Goal: Task Accomplishment & Management: Complete application form

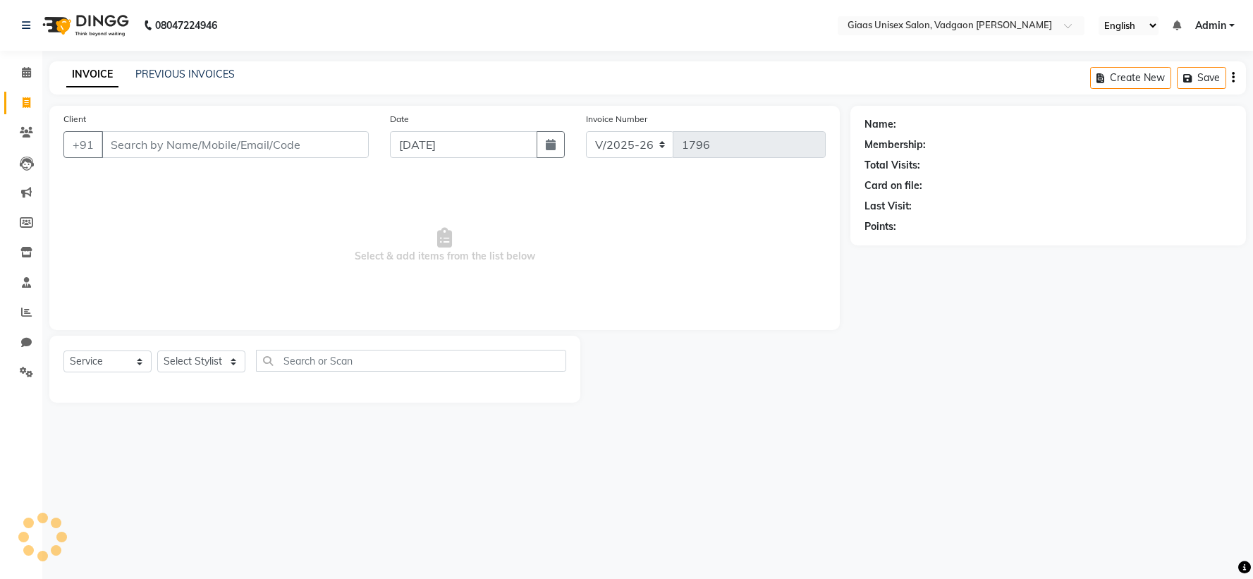
select select "8007"
select select "service"
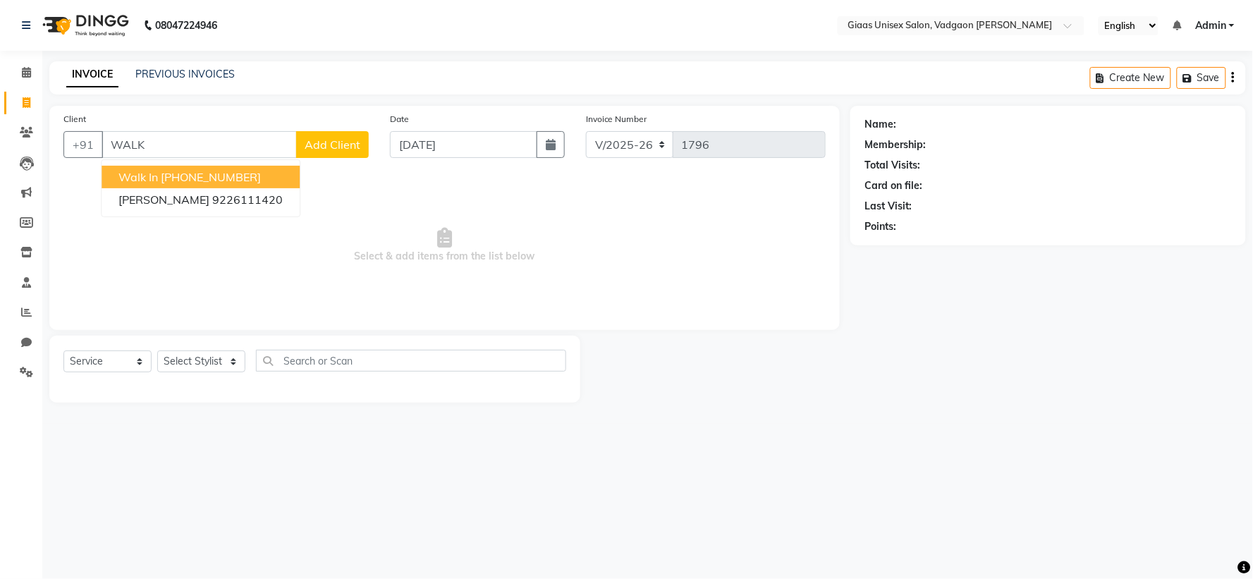
click at [221, 171] on ngb-highlight "[PHONE_NUMBER]" at bounding box center [211, 177] width 100 height 14
type input "1354800000000"
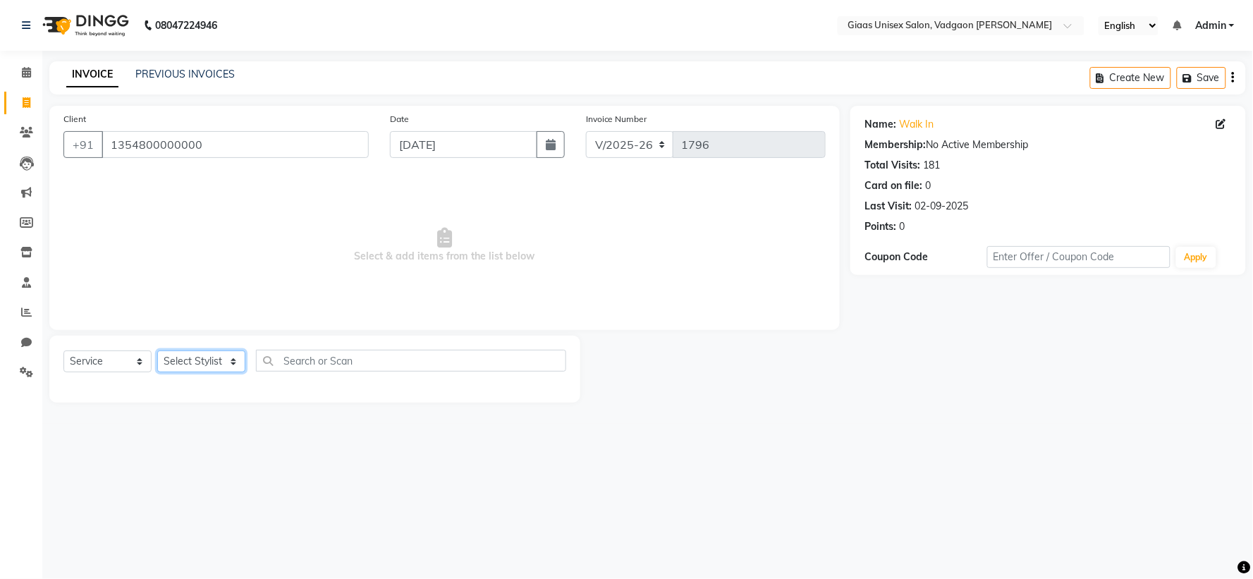
drag, startPoint x: 224, startPoint y: 355, endPoint x: 224, endPoint y: 371, distance: 15.5
click at [224, 355] on select "Select Stylist [PERSON_NAME] [PERSON_NAME] [PERSON_NAME] [PERSON_NAME] [PERSON_…" at bounding box center [201, 361] width 88 height 22
select select "72895"
click at [157, 351] on select "Select Stylist [PERSON_NAME] [PERSON_NAME] [PERSON_NAME] [PERSON_NAME] [PERSON_…" at bounding box center [201, 361] width 88 height 22
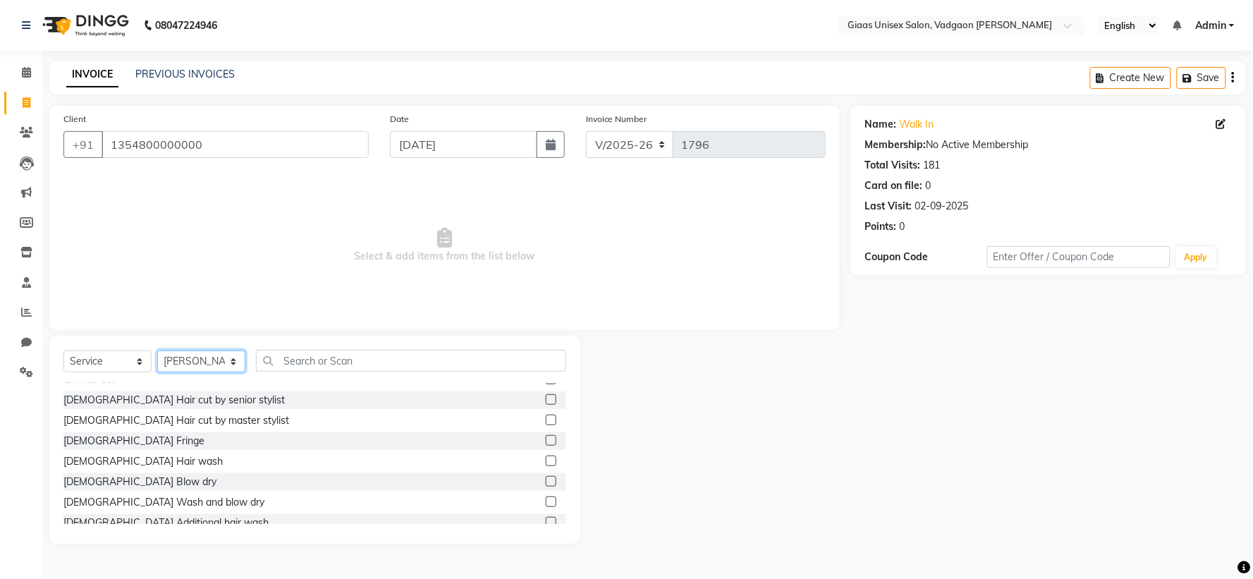
scroll to position [235, 0]
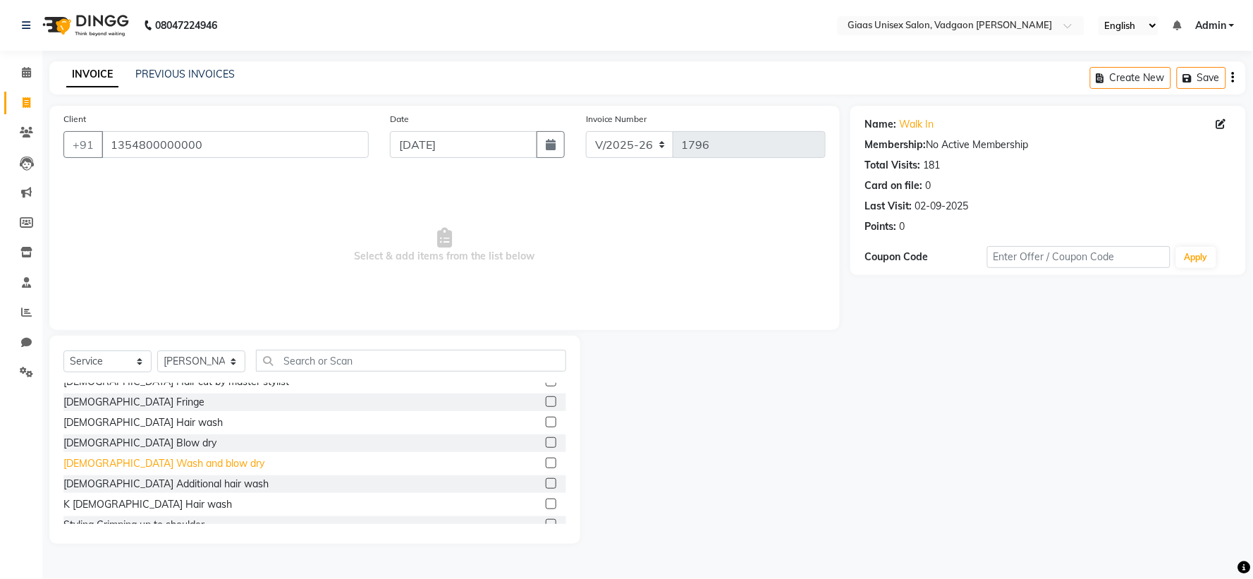
click at [172, 460] on div "[DEMOGRAPHIC_DATA] Wash and blow dry" at bounding box center [163, 463] width 201 height 15
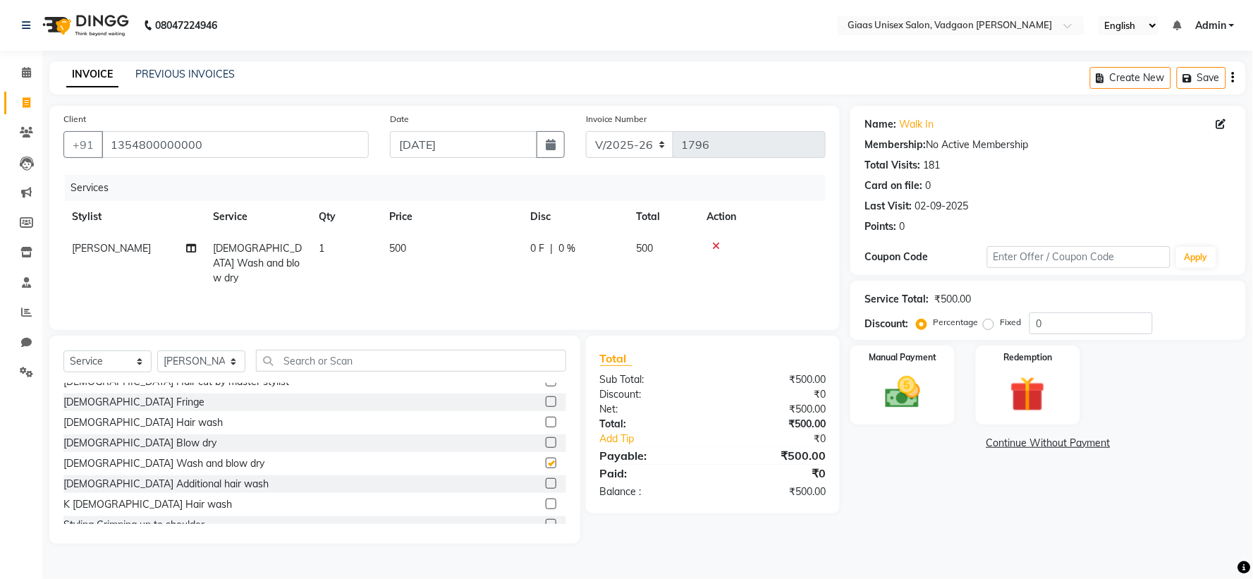
checkbox input "false"
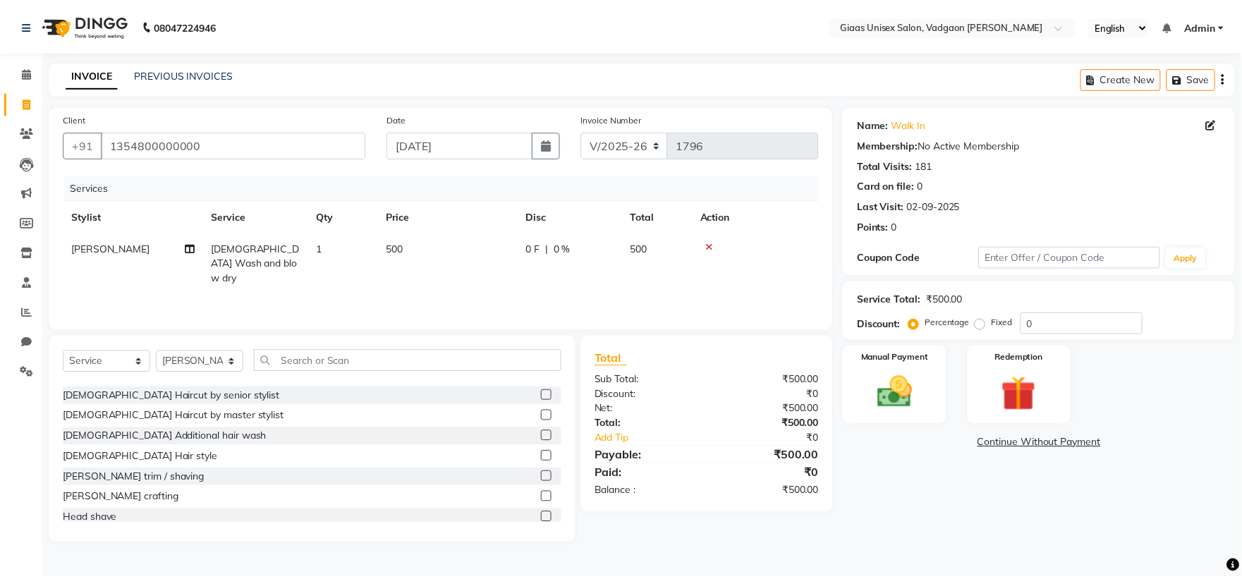
scroll to position [0, 0]
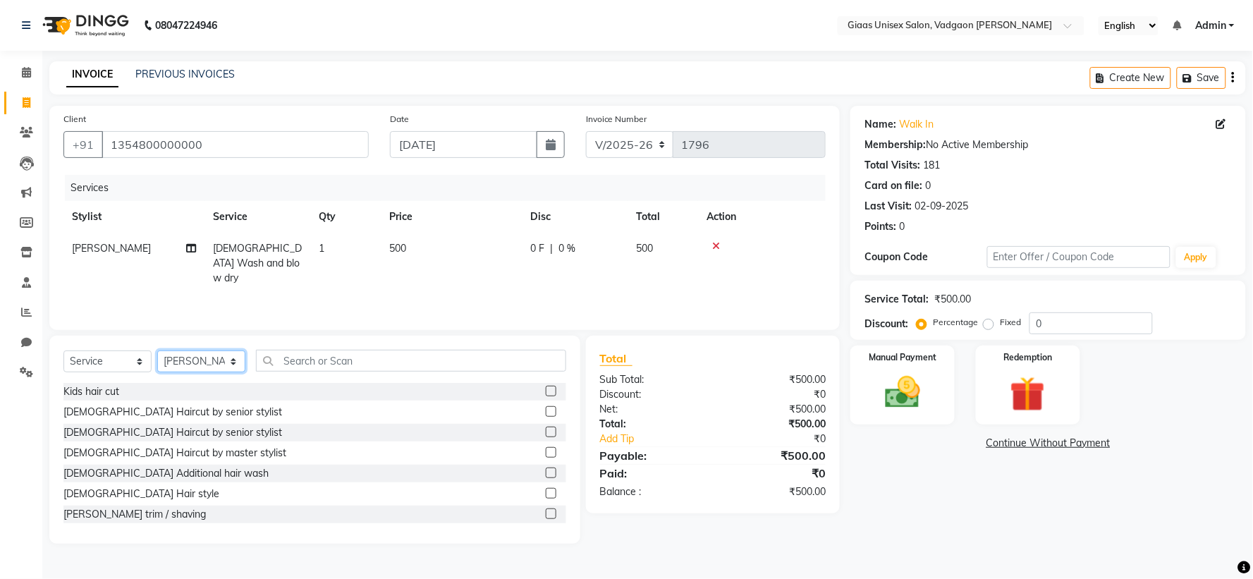
click at [222, 361] on select "Select Stylist [PERSON_NAME] [PERSON_NAME] [PERSON_NAME] [PERSON_NAME] [PERSON_…" at bounding box center [201, 361] width 88 height 22
select select "72894"
click at [157, 351] on select "Select Stylist [PERSON_NAME] [PERSON_NAME] [PERSON_NAME] [PERSON_NAME] [PERSON_…" at bounding box center [201, 361] width 88 height 22
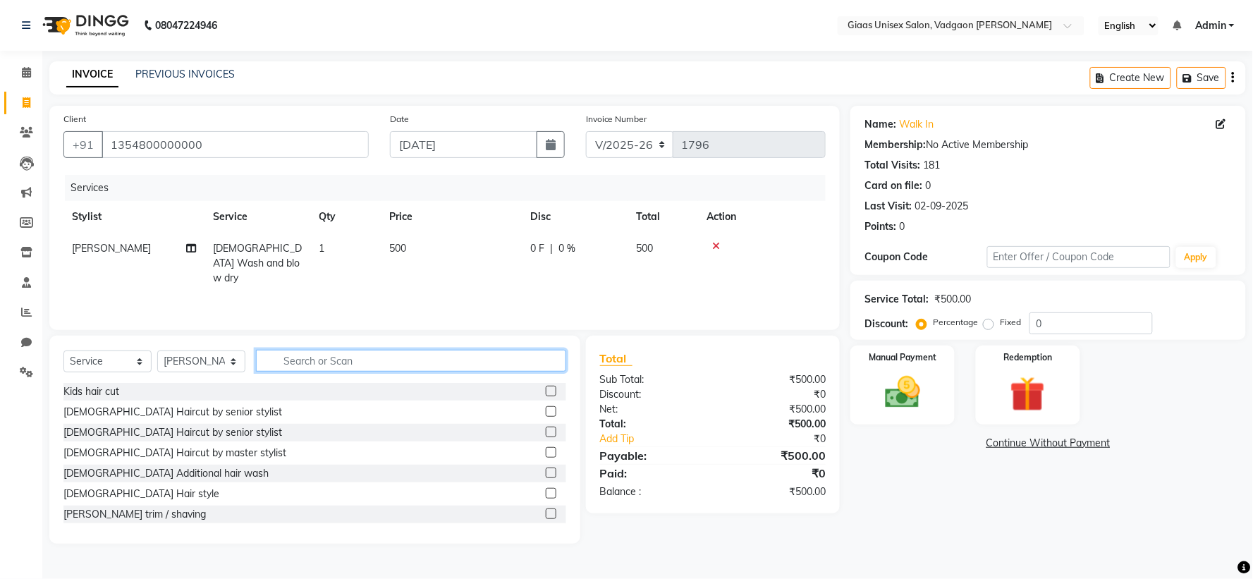
click at [307, 365] on input "text" at bounding box center [411, 361] width 310 height 22
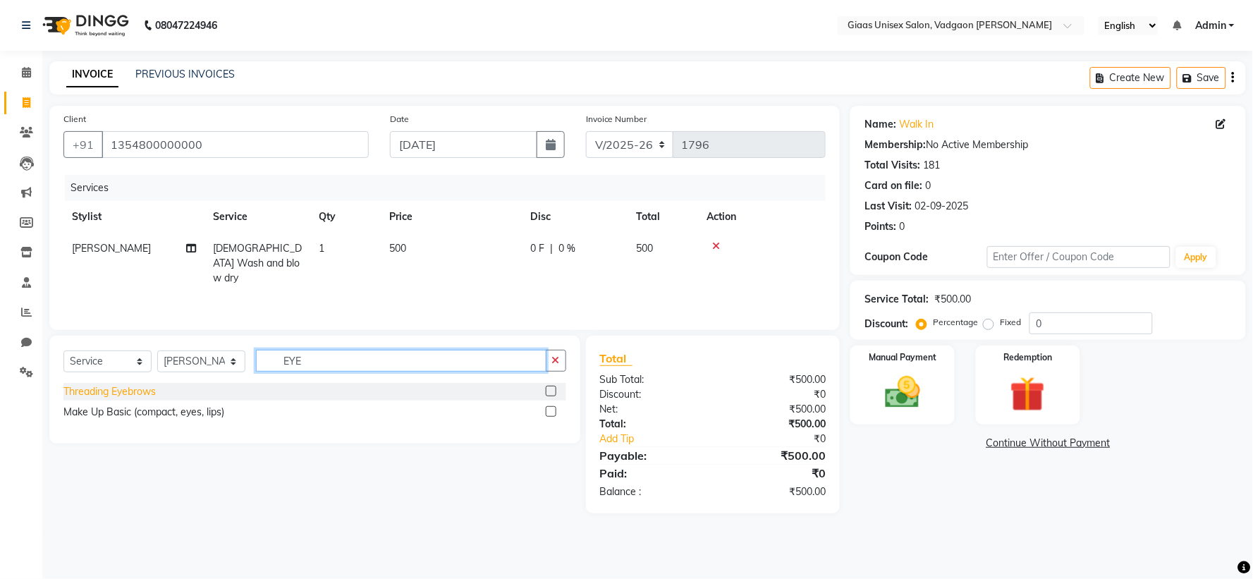
type input "EYE"
click at [130, 391] on div "Threading Eyebrows" at bounding box center [109, 391] width 92 height 15
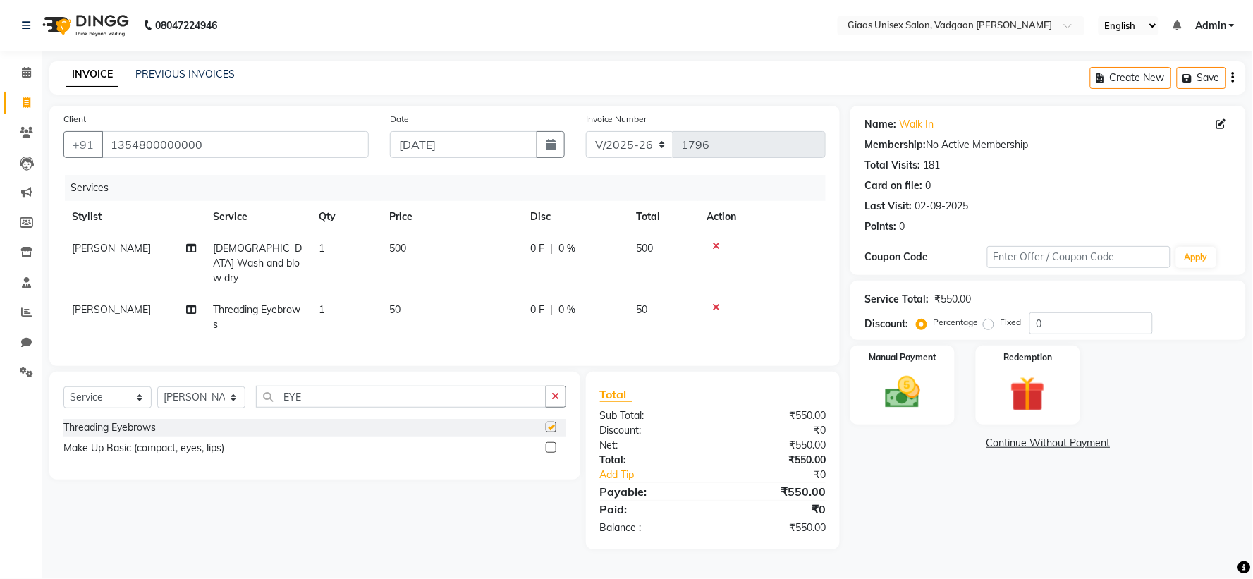
checkbox input "false"
click at [543, 393] on input "EYE" at bounding box center [401, 397] width 291 height 22
type input "E"
type input "UPP"
click at [74, 420] on div "Threading Upper Lips" at bounding box center [111, 427] width 97 height 15
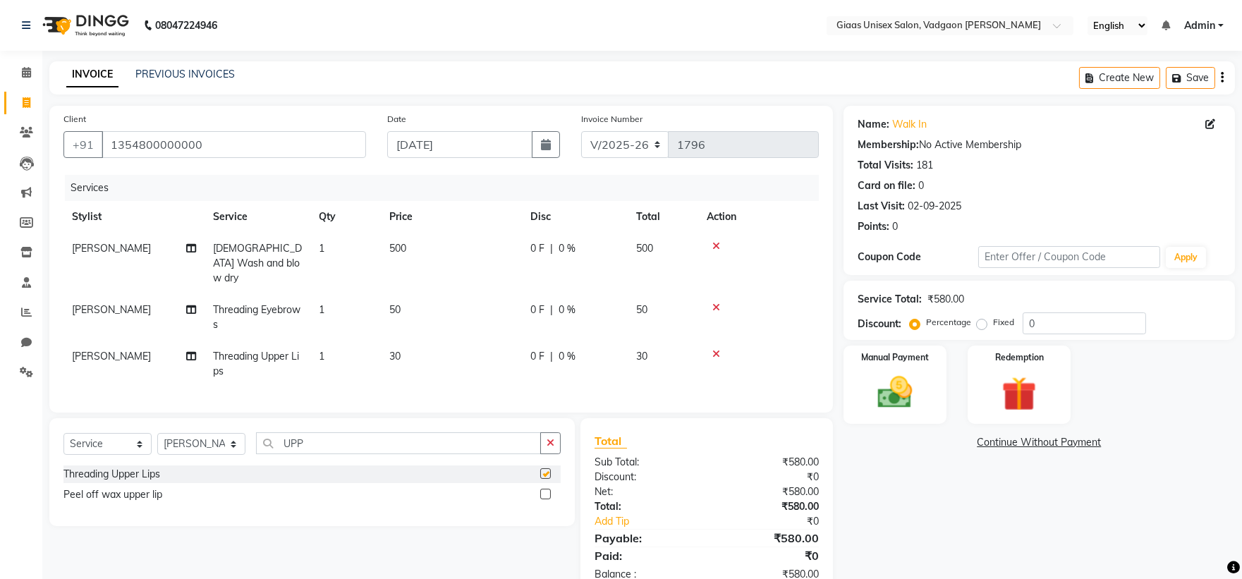
checkbox input "false"
click at [553, 432] on button "button" at bounding box center [550, 443] width 20 height 22
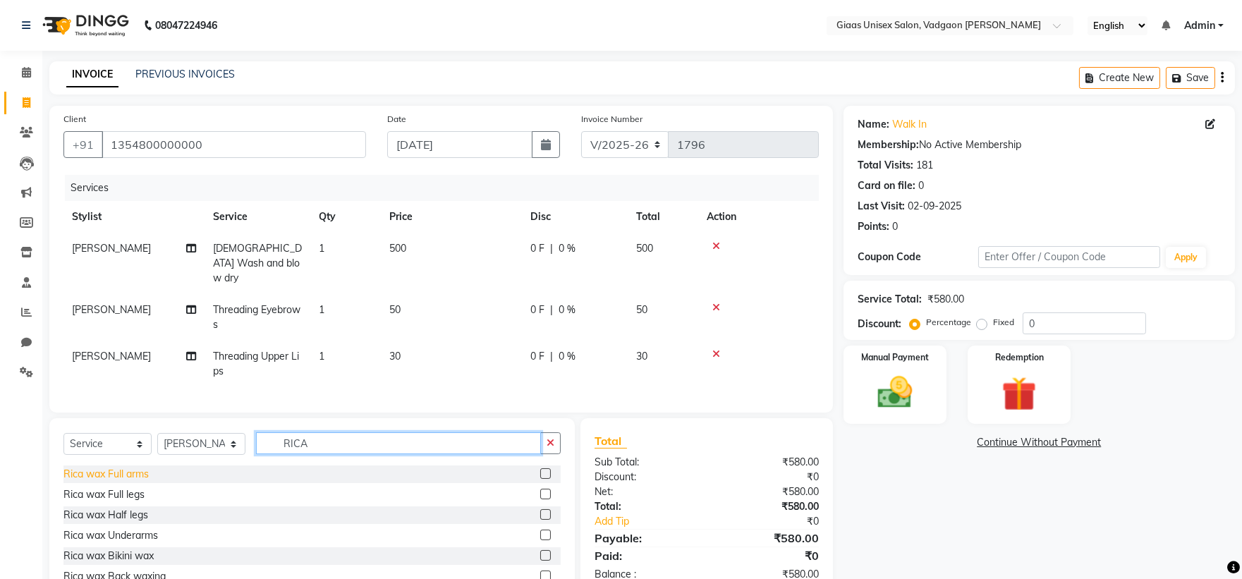
type input "RICA"
click at [129, 468] on div "Rica wax Full arms" at bounding box center [105, 474] width 85 height 15
checkbox input "false"
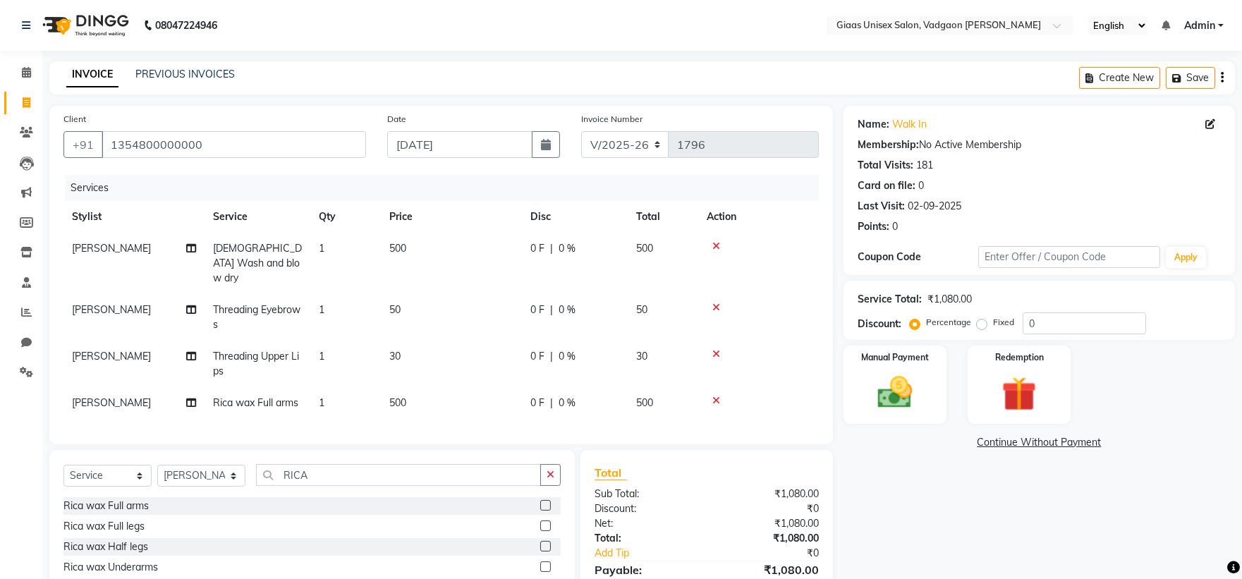
click at [572, 241] on span "0 %" at bounding box center [566, 248] width 17 height 15
select select "72895"
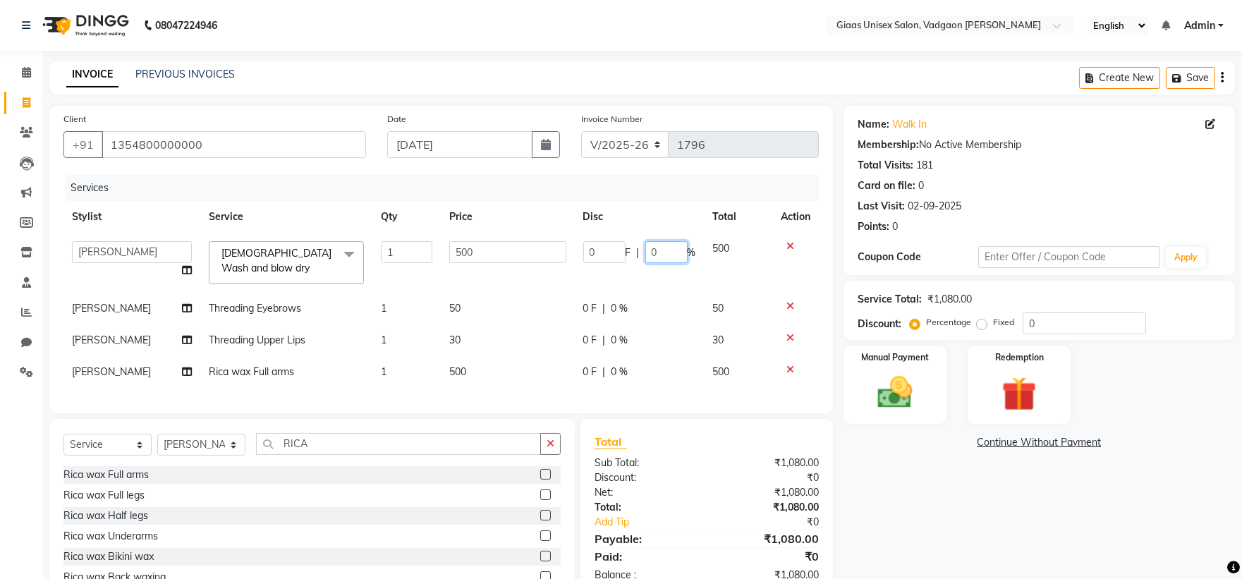
click at [675, 243] on input "0" at bounding box center [666, 252] width 42 height 22
type input "20"
click at [675, 280] on tbody "[PERSON_NAME] [PERSON_NAME] [PERSON_NAME] [PERSON_NAME] [PERSON_NAME] [PERSON_N…" at bounding box center [440, 310] width 755 height 155
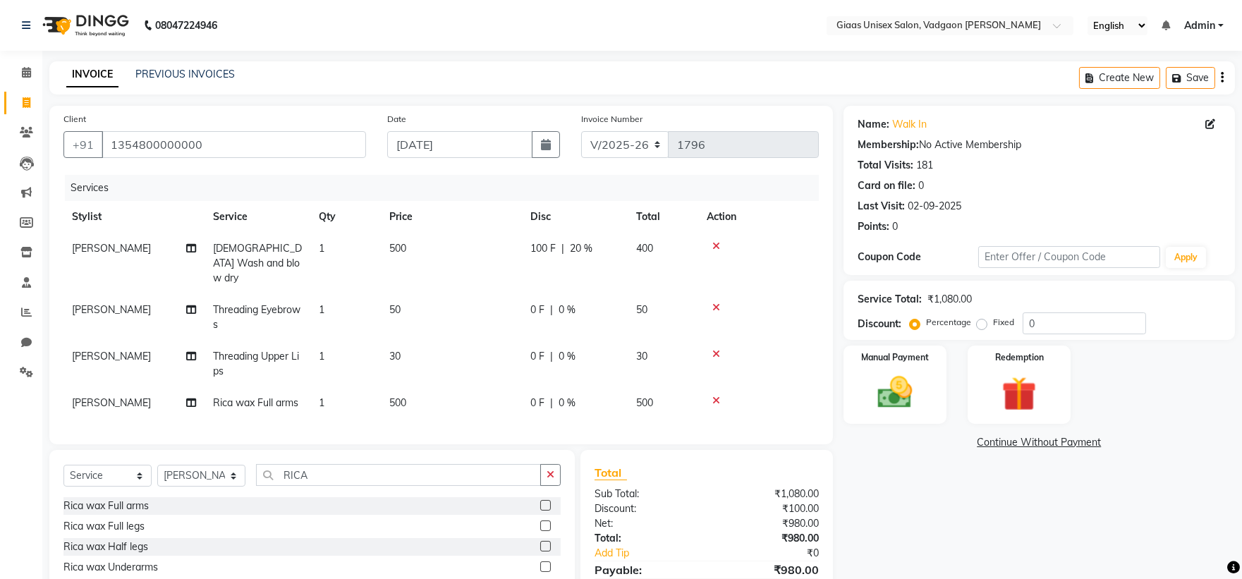
click at [590, 396] on div "0 F | 0 %" at bounding box center [574, 403] width 89 height 15
select select "72894"
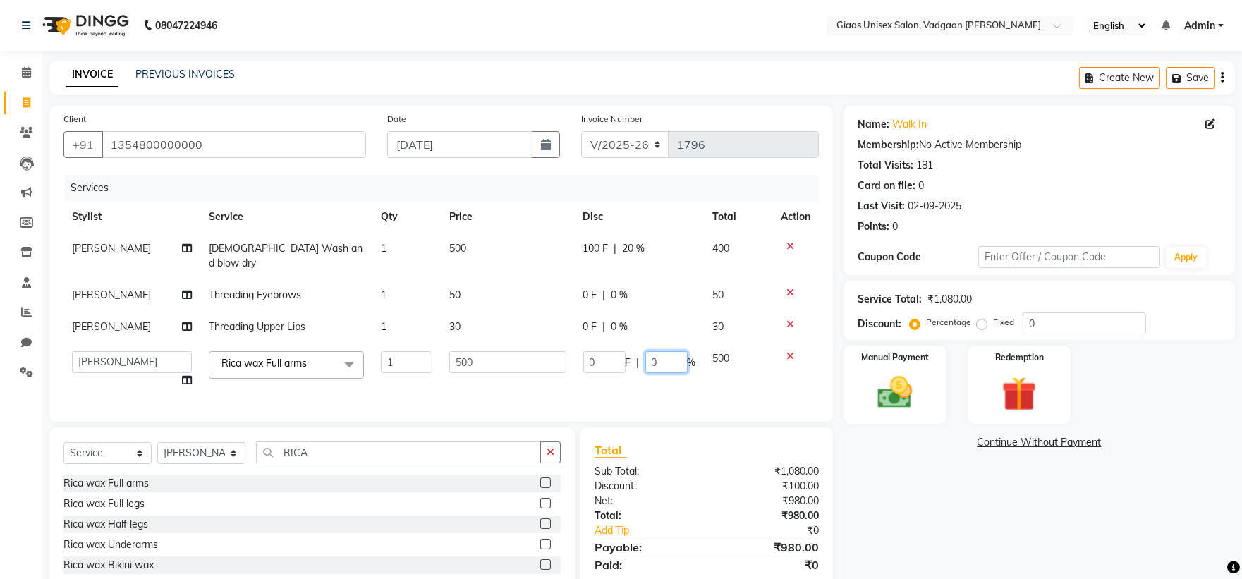
click at [670, 351] on input "0" at bounding box center [666, 362] width 42 height 22
type input "20"
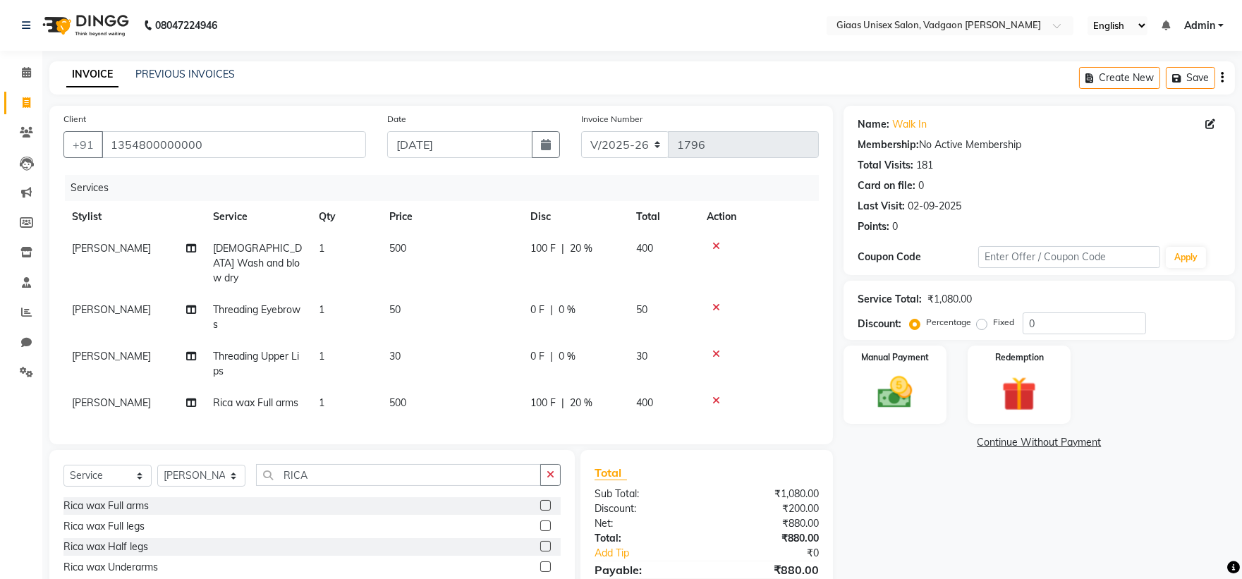
click at [664, 384] on div "Services Stylist Service Qty Price Disc Total Action [PERSON_NAME] [DEMOGRAPHIC…" at bounding box center [440, 302] width 755 height 255
click at [917, 400] on img at bounding box center [894, 393] width 59 height 42
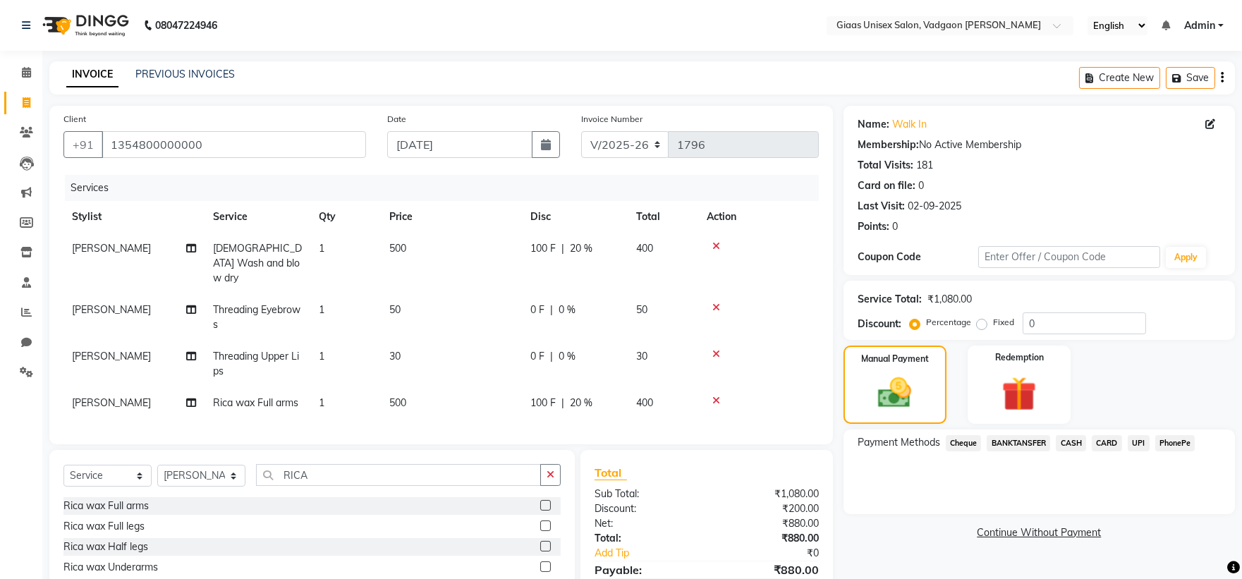
click at [1183, 439] on span "PhonePe" at bounding box center [1175, 443] width 40 height 16
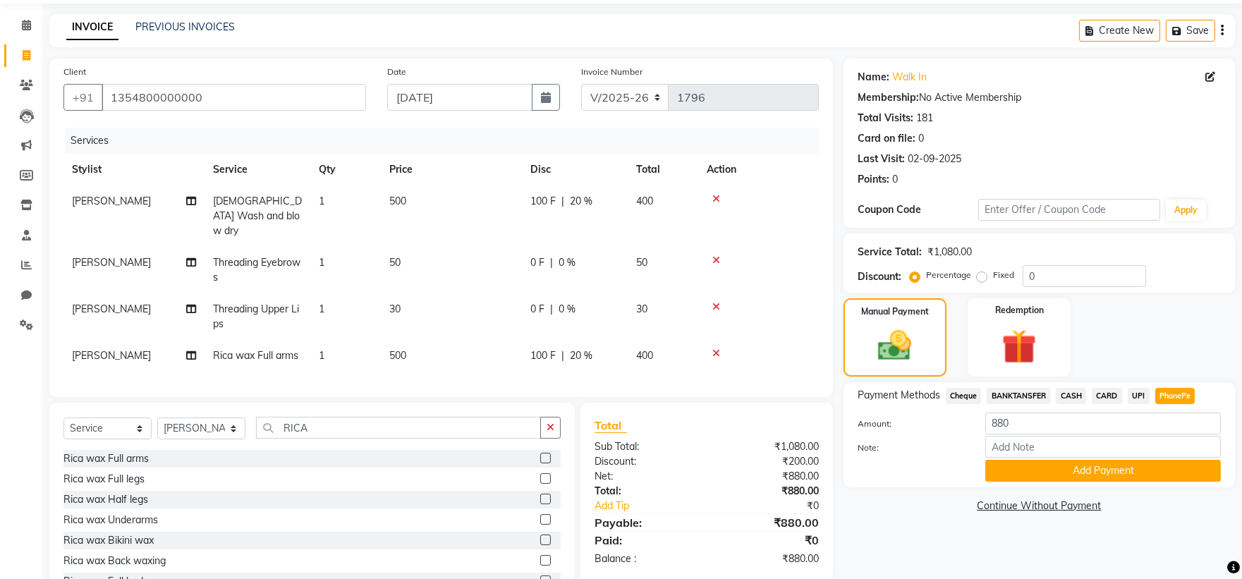
scroll to position [97, 0]
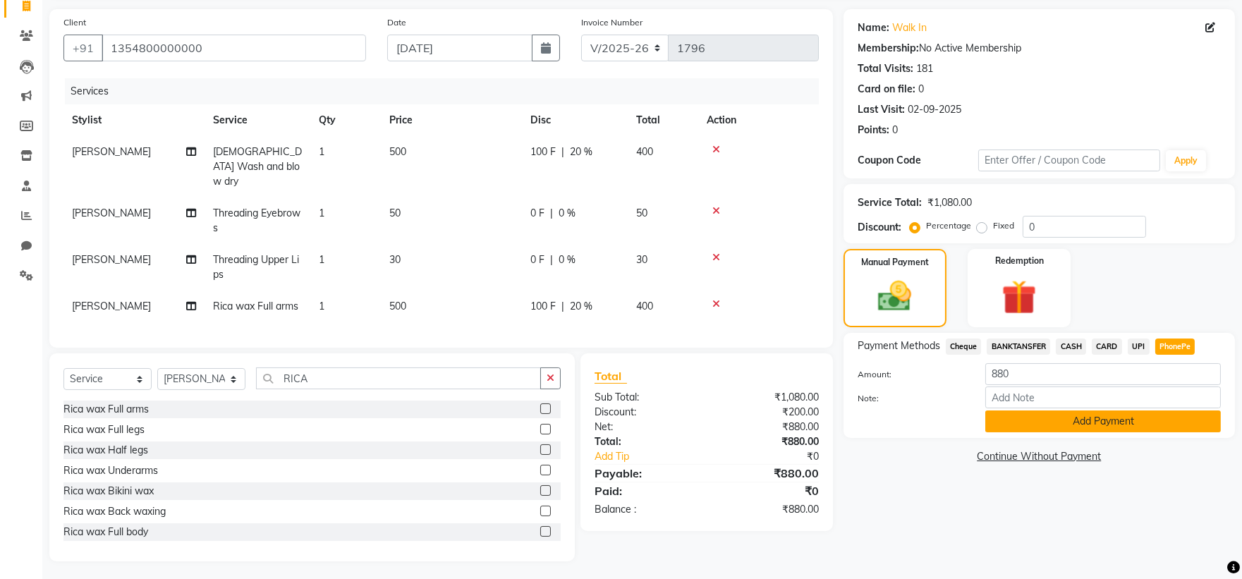
click at [1044, 421] on button "Add Payment" at bounding box center [1103, 421] width 236 height 22
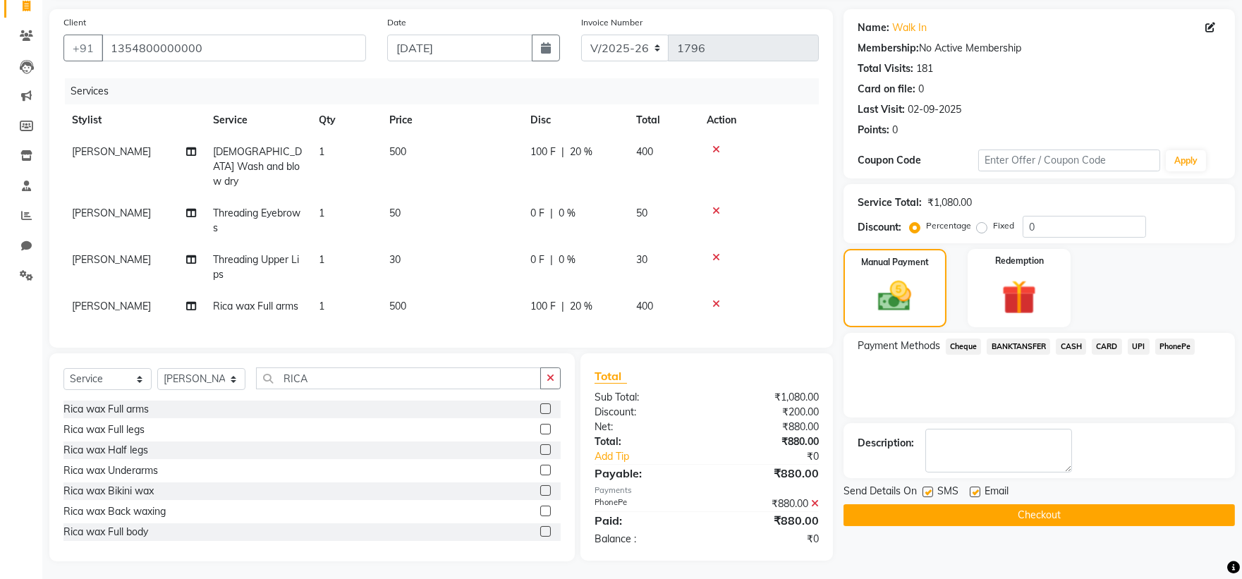
click at [974, 502] on div "Send Details On SMS Email Checkout" at bounding box center [1038, 505] width 391 height 42
click at [974, 508] on button "Checkout" at bounding box center [1038, 515] width 391 height 22
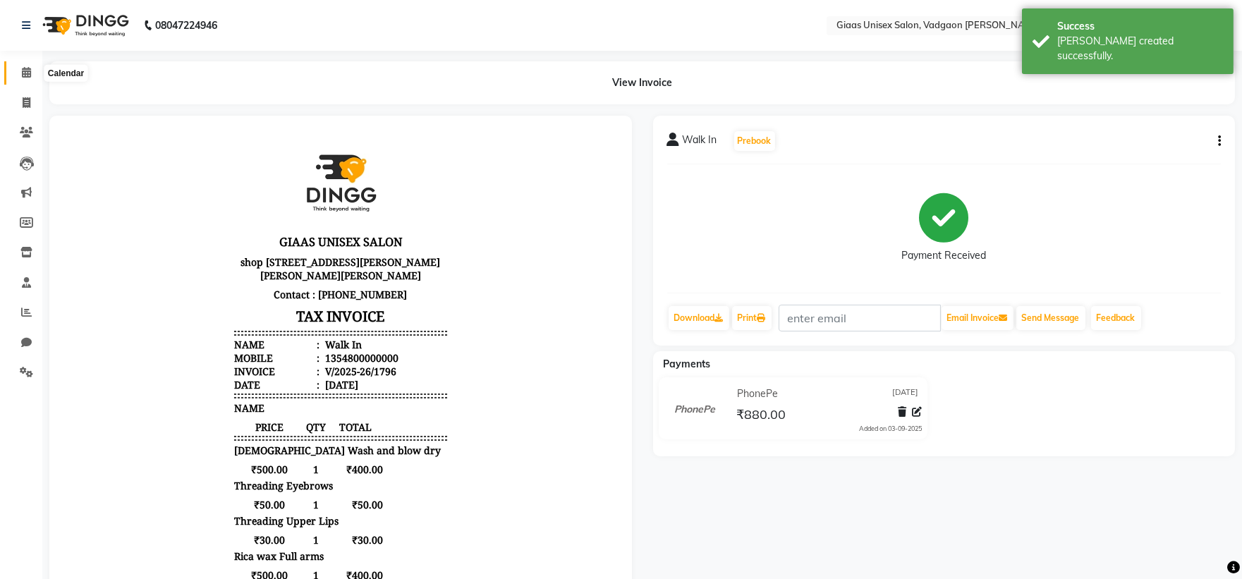
click at [28, 80] on span at bounding box center [26, 73] width 25 height 16
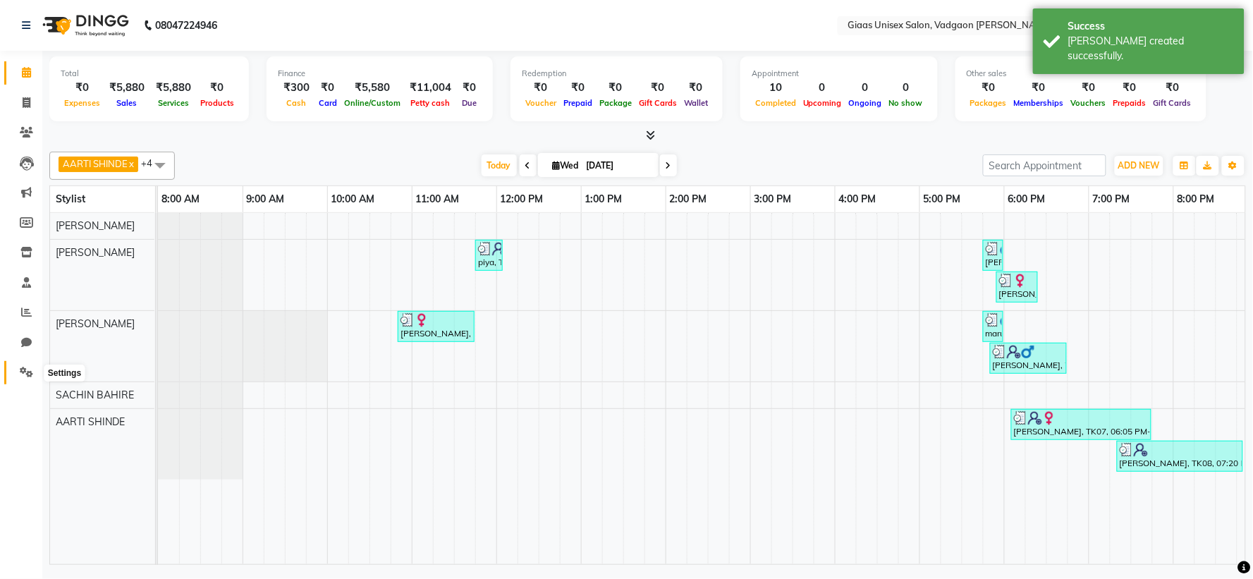
click at [17, 370] on span at bounding box center [26, 373] width 25 height 16
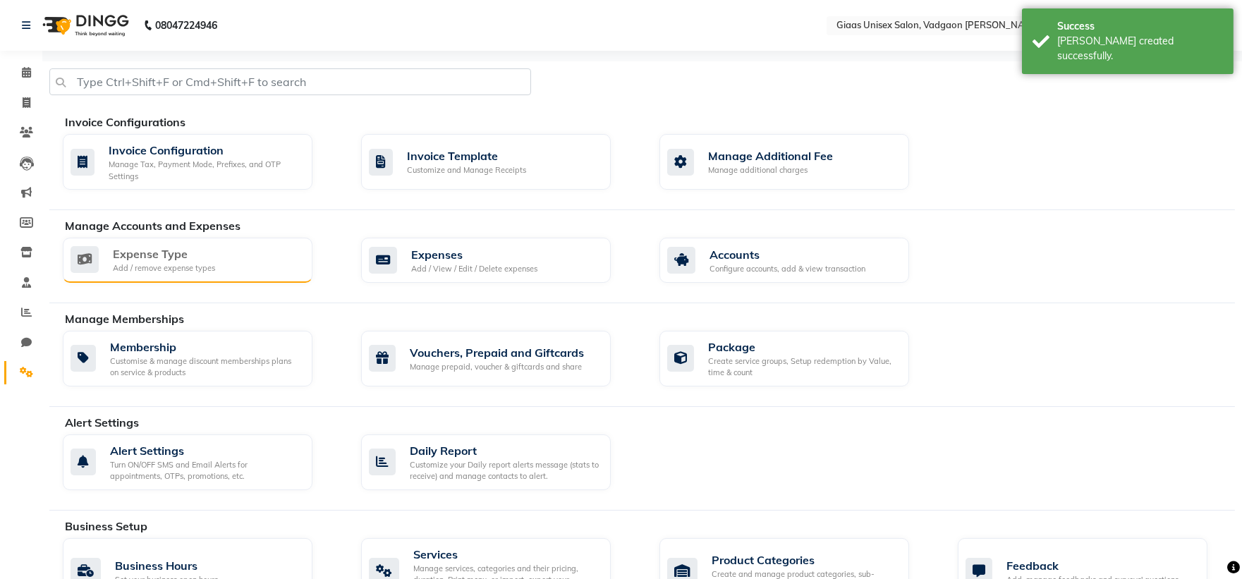
click at [250, 259] on div "Expense Type Add / remove expense types" at bounding box center [186, 259] width 231 height 29
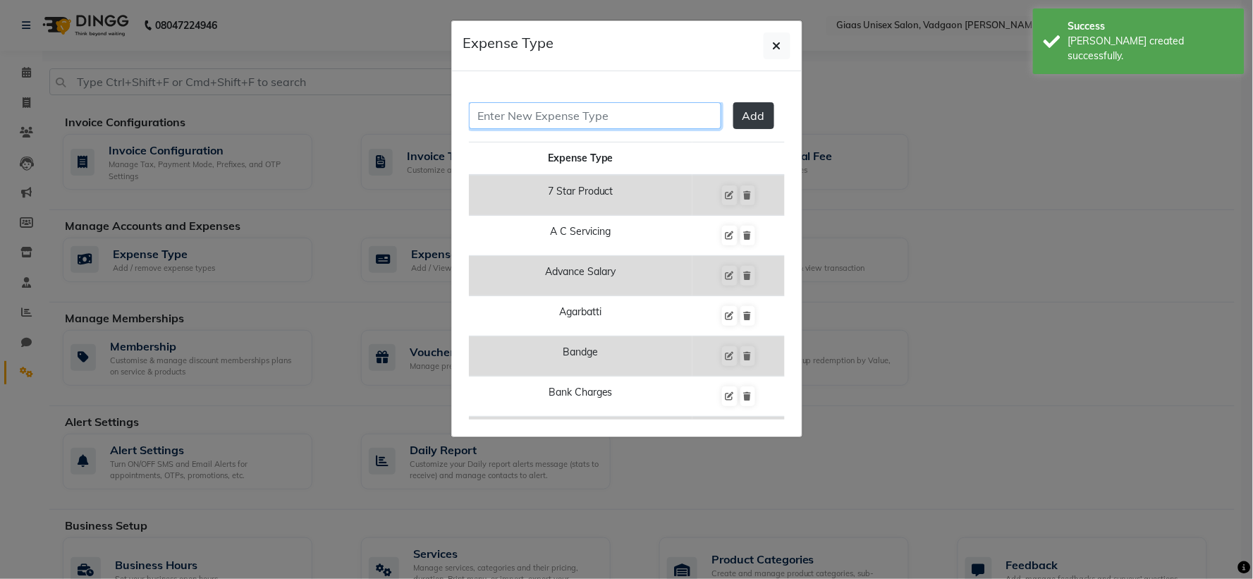
click at [561, 109] on input "text" at bounding box center [595, 115] width 252 height 27
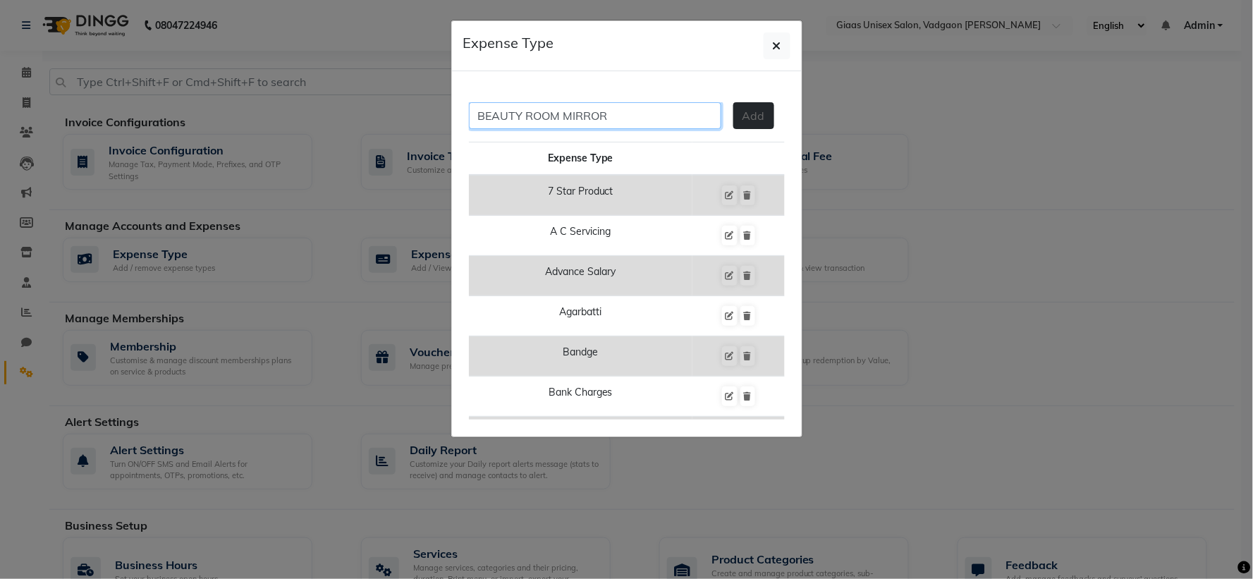
type input "BEAUTY ROOM MIRROR"
click at [742, 117] on span "Add" at bounding box center [753, 116] width 23 height 14
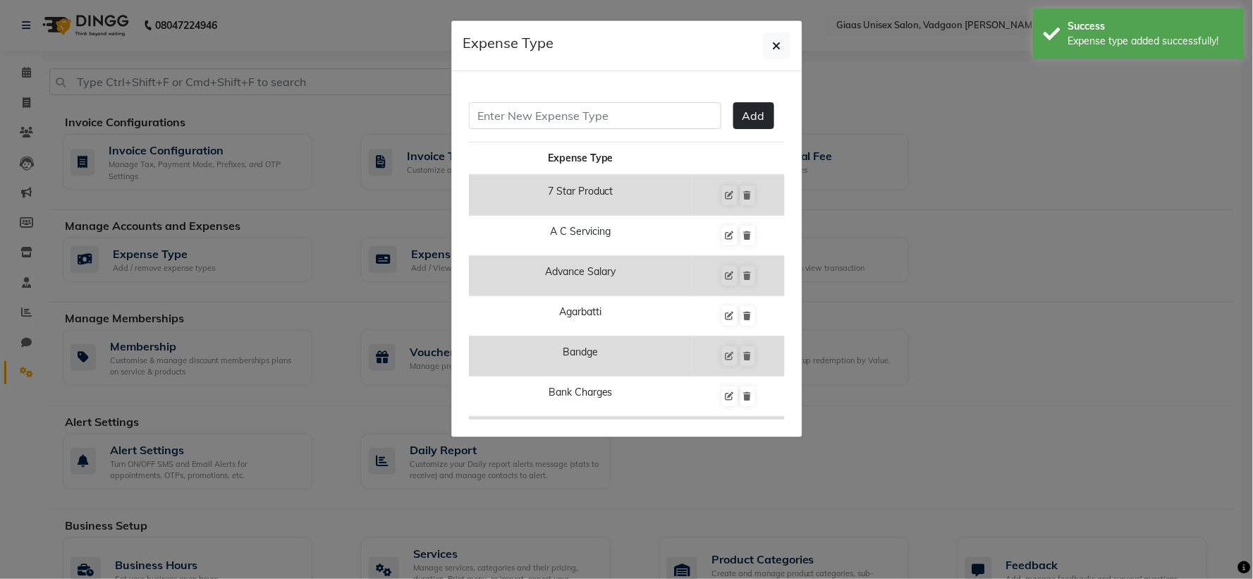
click at [213, 276] on ngb-modal-window "Expense Type Add Expense Type 7 Star Product A C Servicing Advance Salary Agarb…" at bounding box center [626, 289] width 1253 height 579
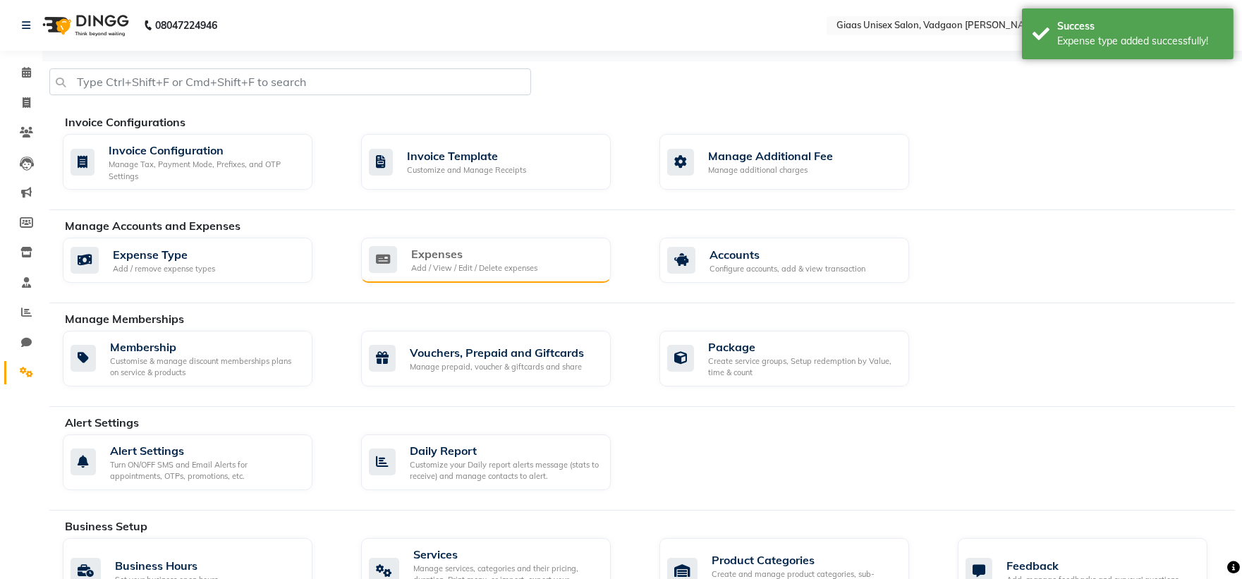
click at [413, 259] on div "Expenses" at bounding box center [474, 253] width 126 height 17
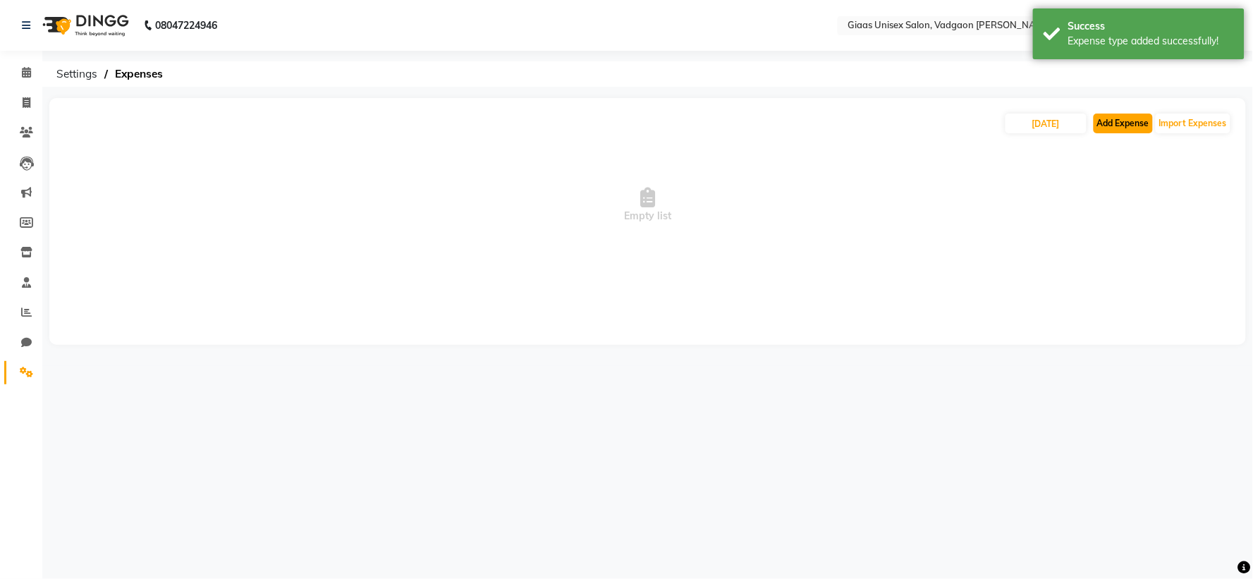
click at [1122, 123] on button "Add Expense" at bounding box center [1123, 124] width 59 height 20
select select "1"
select select "7144"
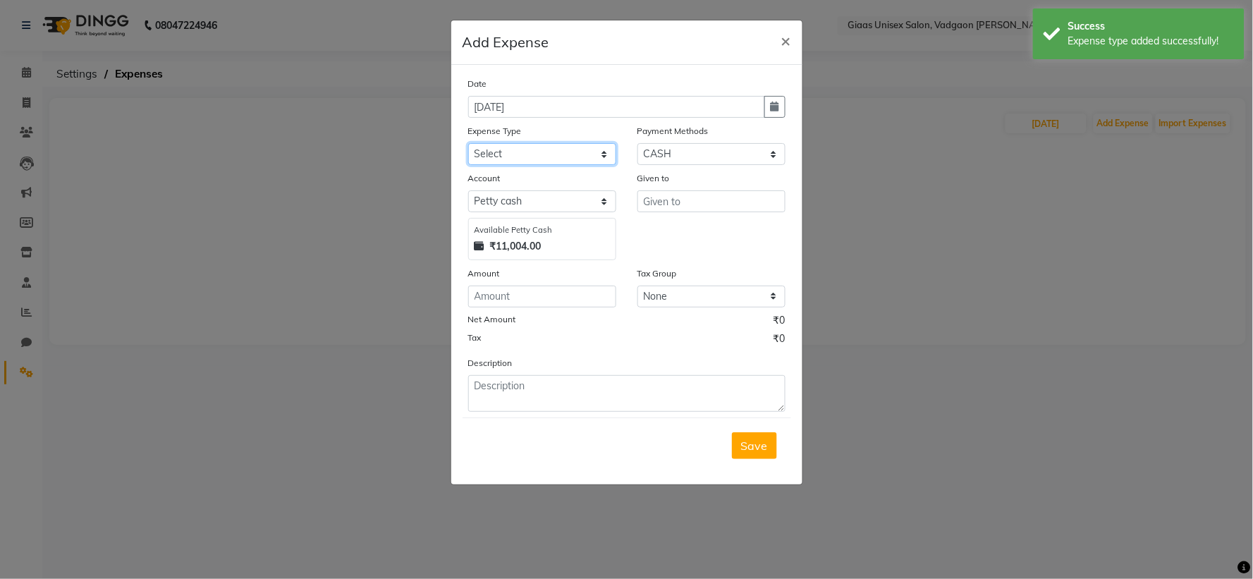
click at [587, 159] on select "Select 7 STAR PRODUCT A C SERVICING Advance Salary agarbatti bandge Bank charge…" at bounding box center [542, 154] width 148 height 22
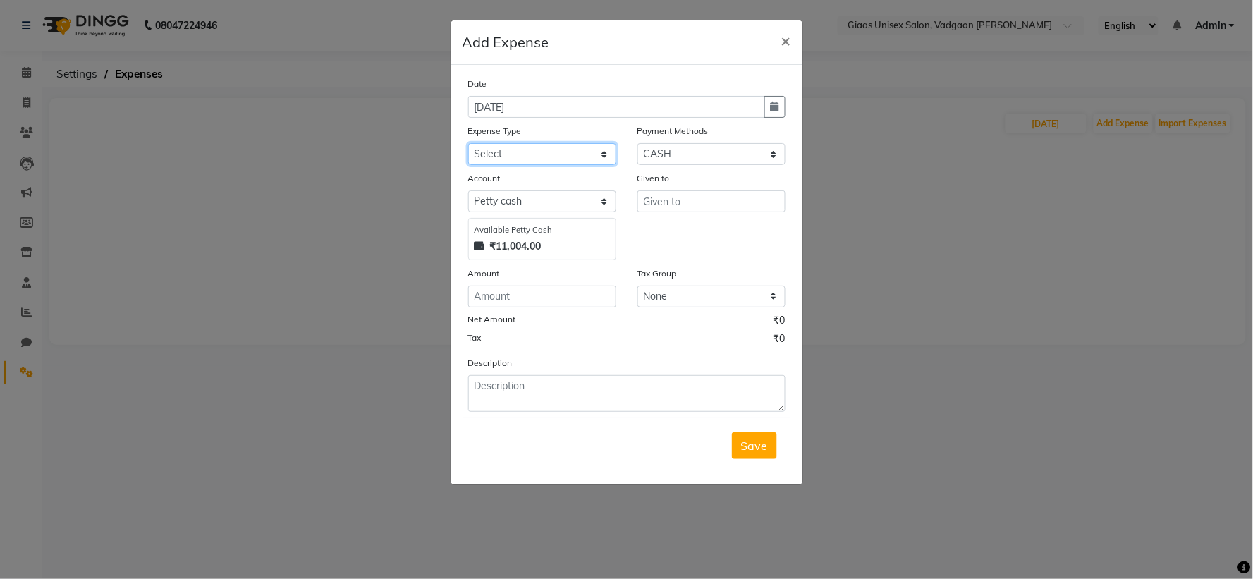
select select "24496"
click at [468, 143] on select "Select 7 STAR PRODUCT A C SERVICING Advance Salary agarbatti bandge Bank charge…" at bounding box center [542, 154] width 148 height 22
click at [518, 296] on input "number" at bounding box center [542, 297] width 148 height 22
type input "400"
click at [705, 202] on input "text" at bounding box center [711, 201] width 148 height 22
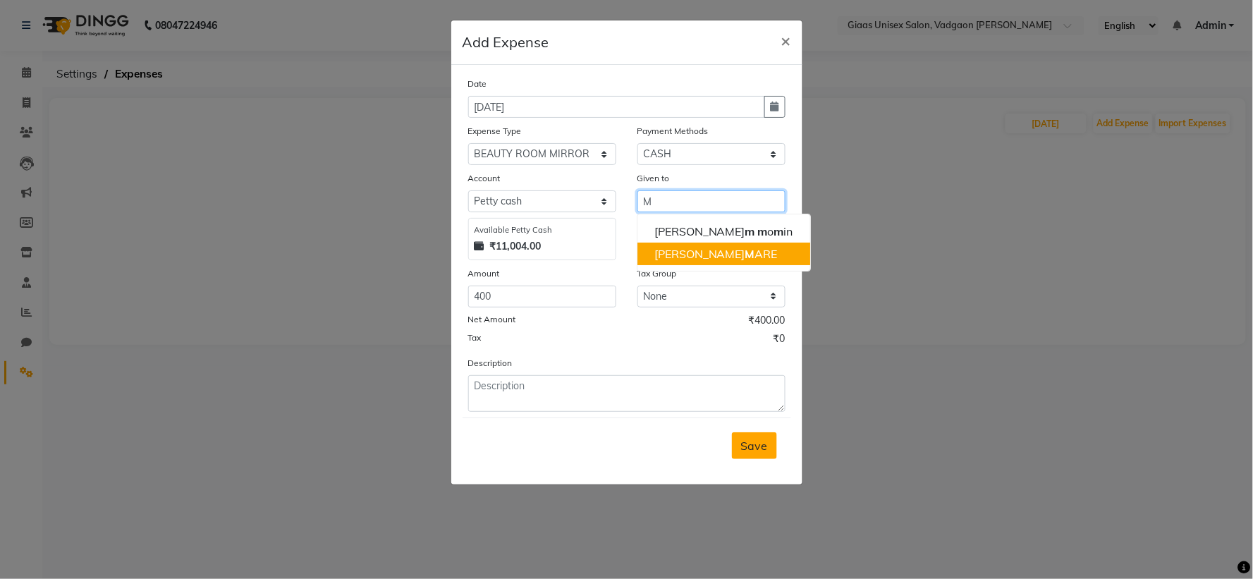
type input "M"
click at [746, 453] on span "Save" at bounding box center [754, 446] width 27 height 14
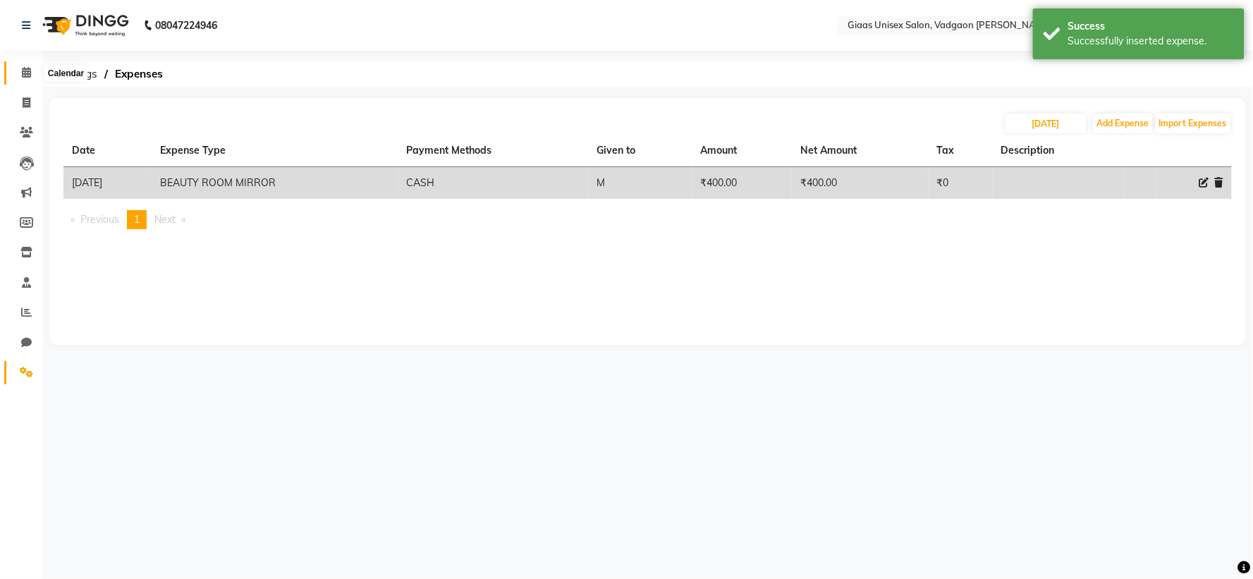
click at [33, 67] on span at bounding box center [26, 73] width 25 height 16
